Goal: Find specific page/section: Find specific page/section

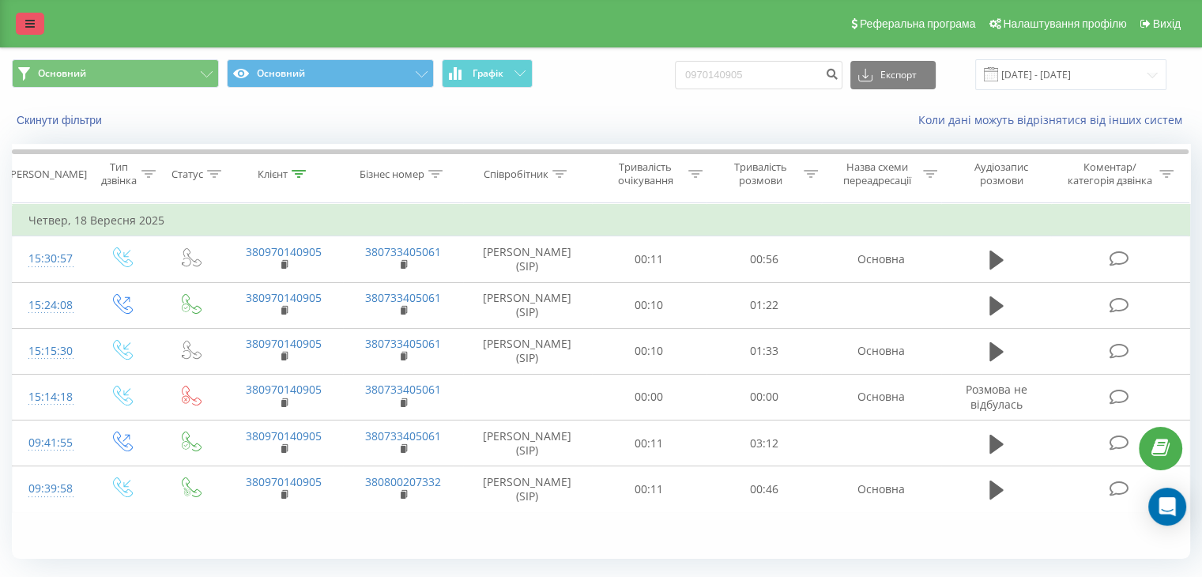
click at [25, 17] on link at bounding box center [30, 24] width 28 height 22
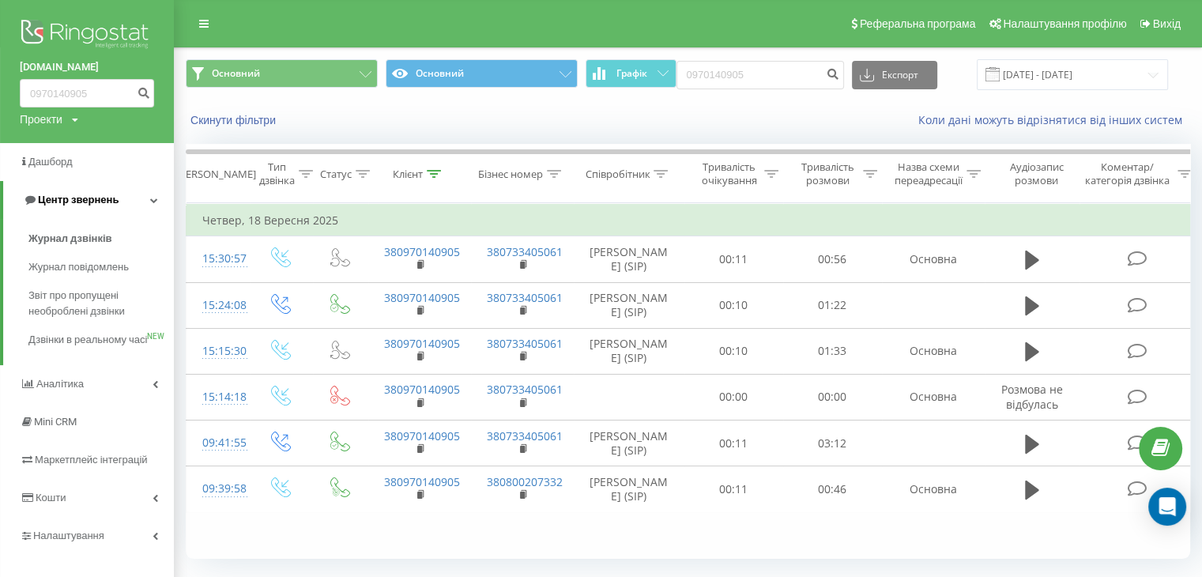
click at [120, 204] on link "Центр звернень" at bounding box center [88, 200] width 171 height 38
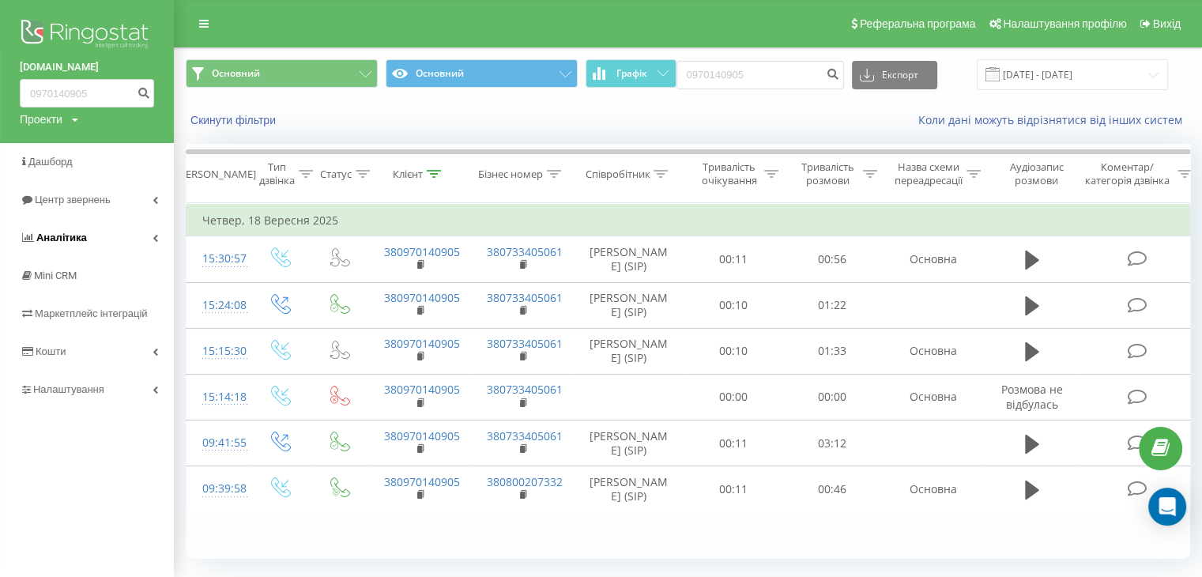
click at [120, 247] on link "Аналiтика" at bounding box center [87, 238] width 174 height 38
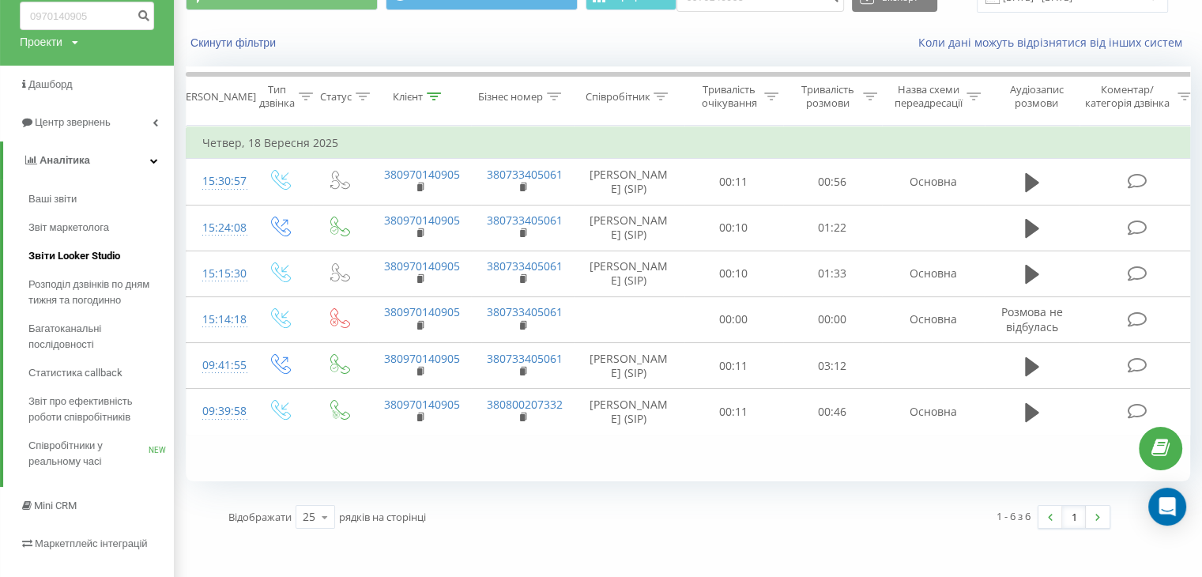
scroll to position [179, 0]
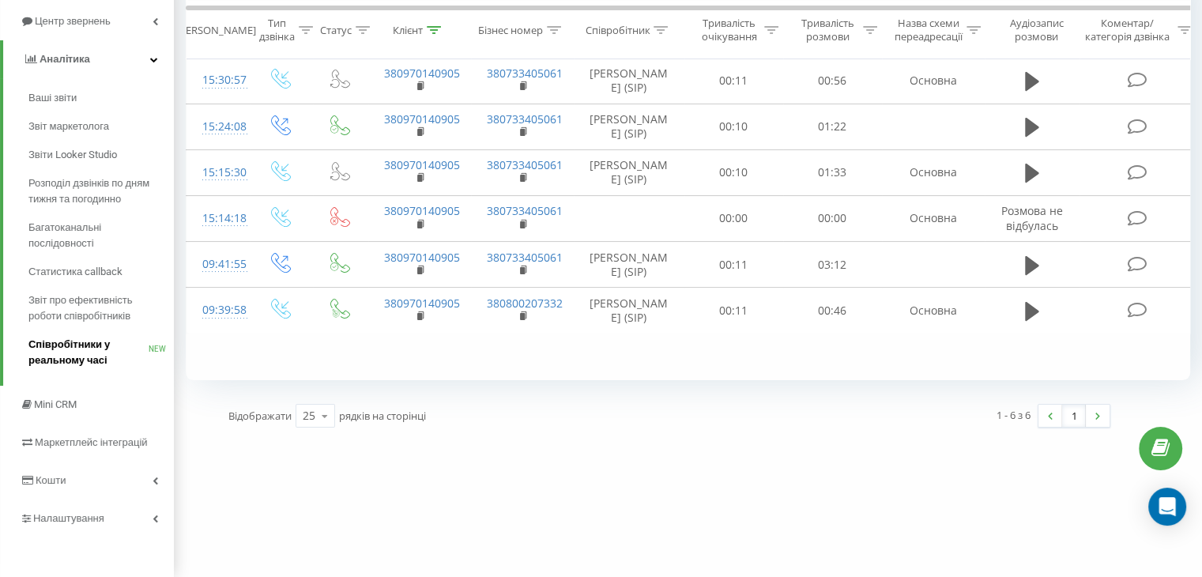
click at [104, 351] on span "Співробітники у реальному часі" at bounding box center [88, 353] width 120 height 32
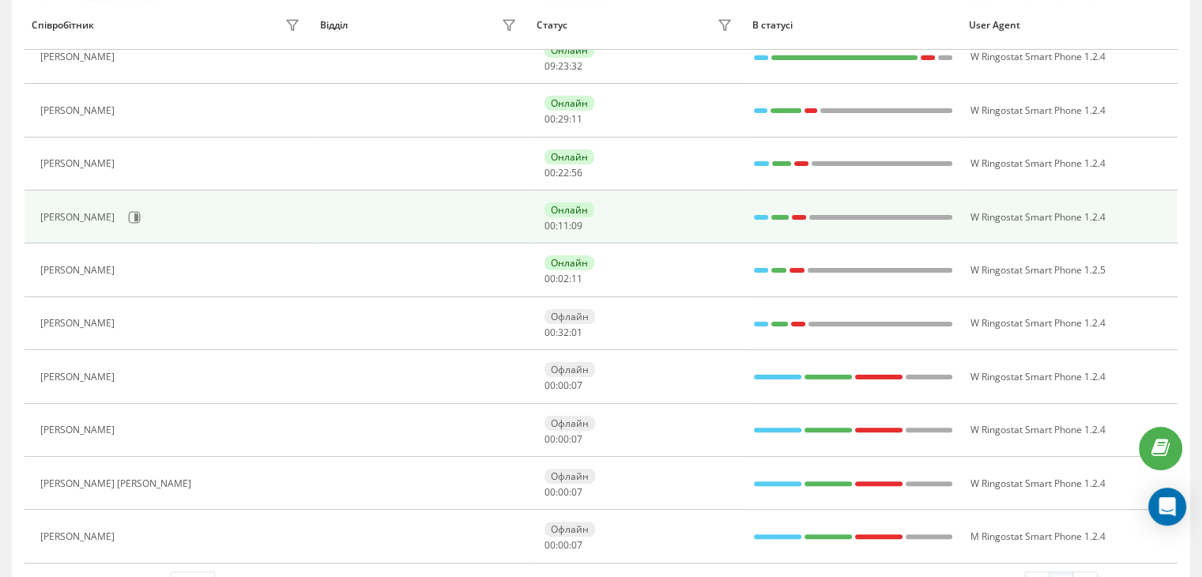
scroll to position [370, 0]
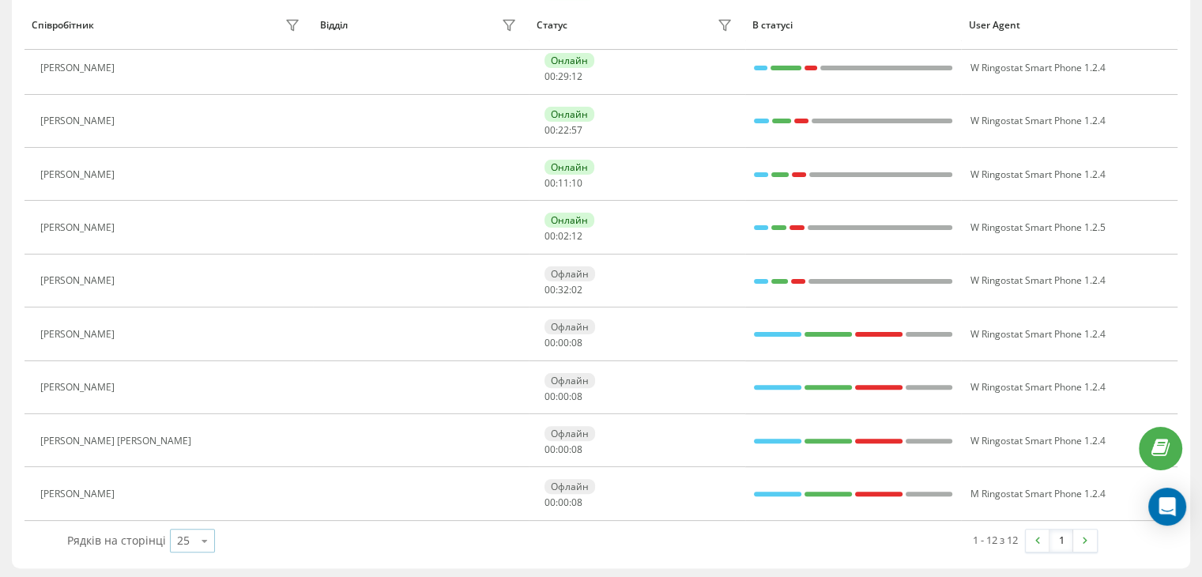
click at [200, 541] on icon at bounding box center [205, 541] width 24 height 31
click at [195, 488] on div "50" at bounding box center [192, 495] width 43 height 23
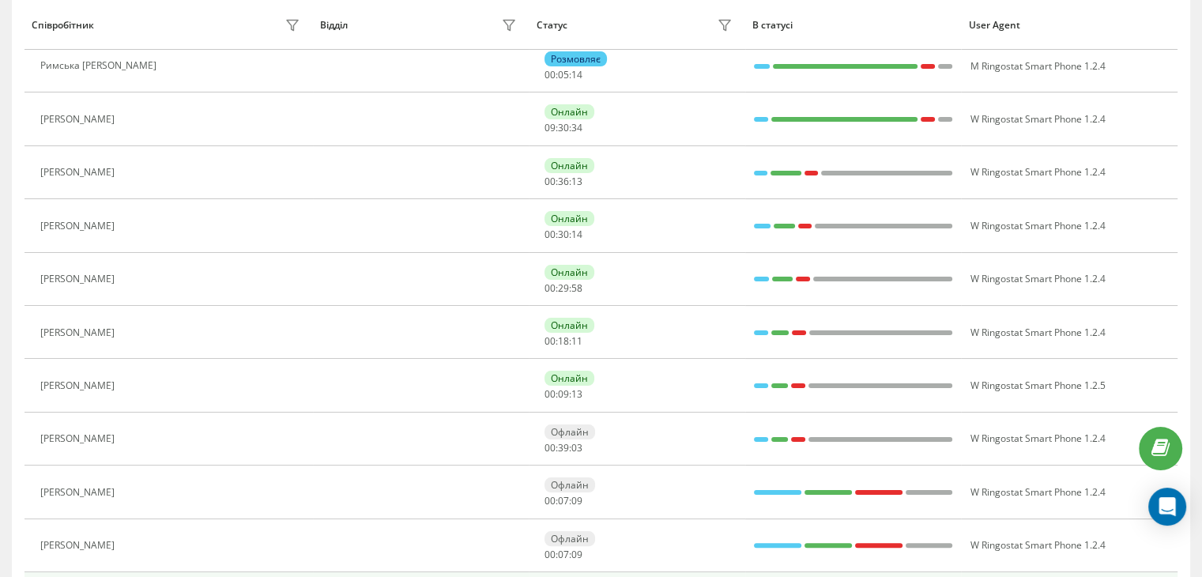
scroll to position [159, 0]
